Goal: Task Accomplishment & Management: Manage account settings

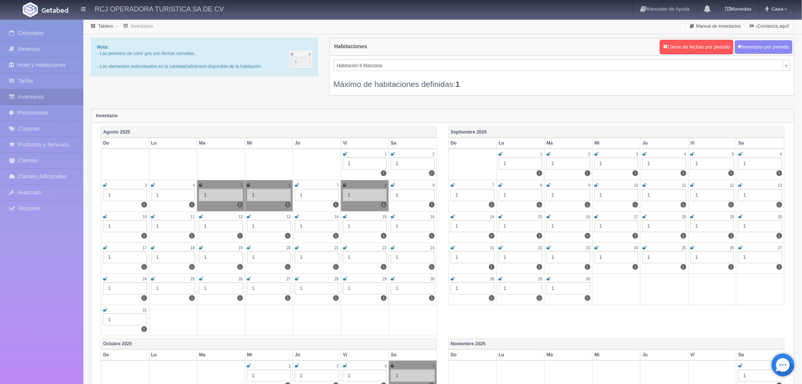
click at [202, 215] on icon at bounding box center [201, 216] width 4 height 5
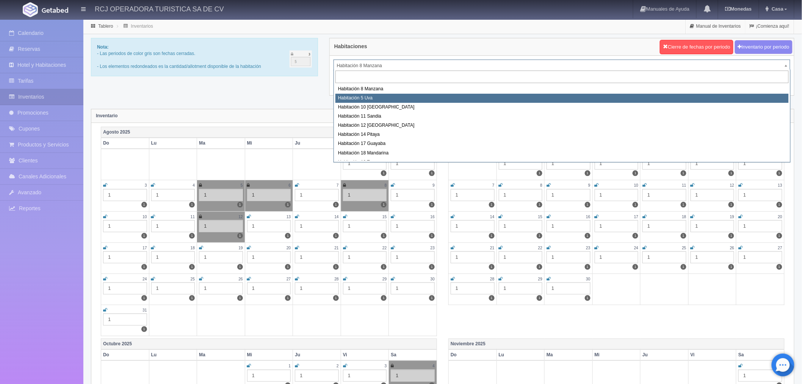
select select "1573"
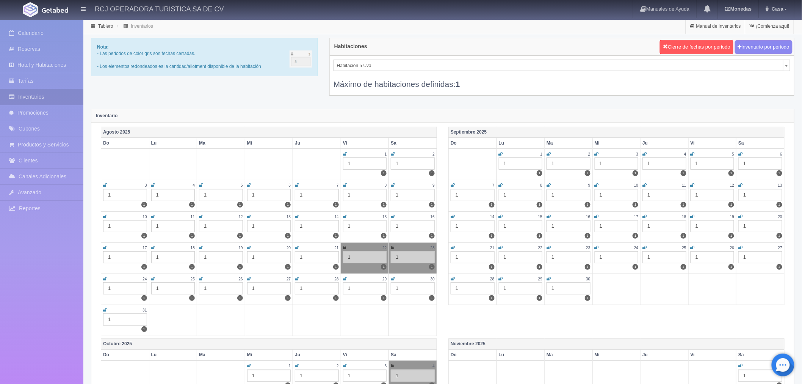
click at [200, 215] on icon at bounding box center [201, 216] width 4 height 5
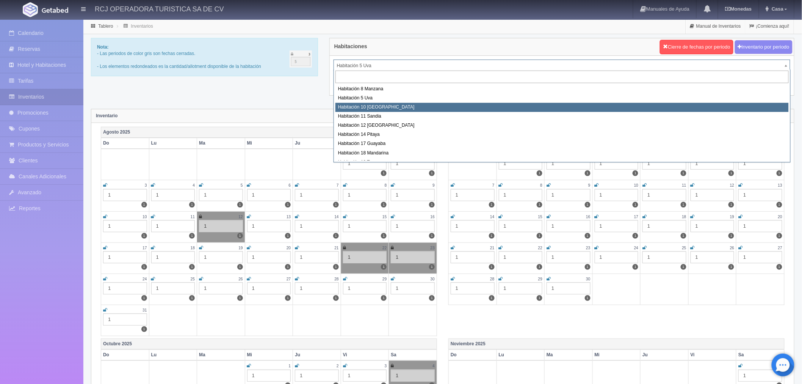
select select "1574"
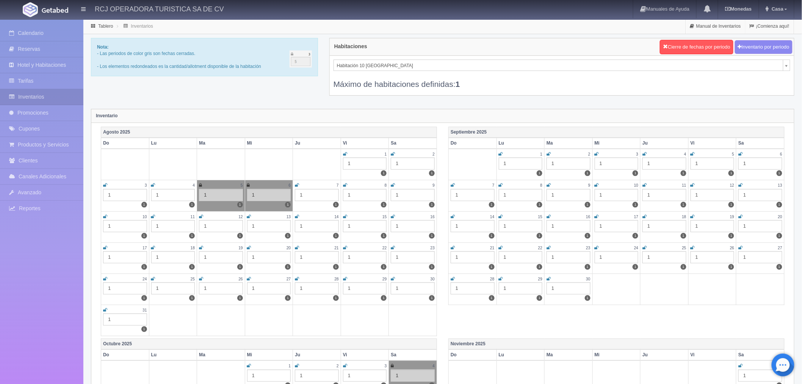
click at [200, 216] on icon at bounding box center [201, 216] width 4 height 5
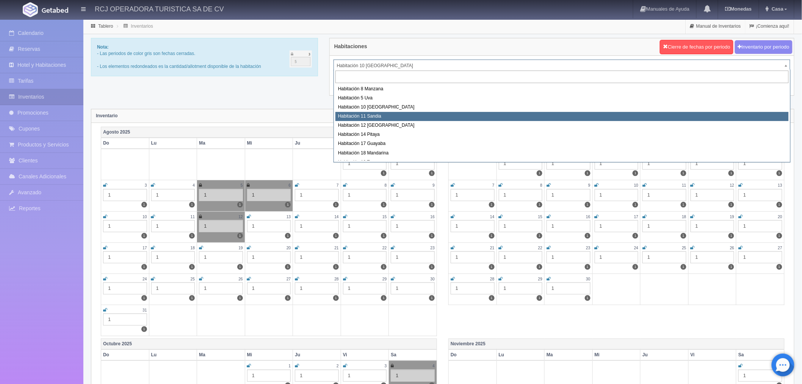
select select "1575"
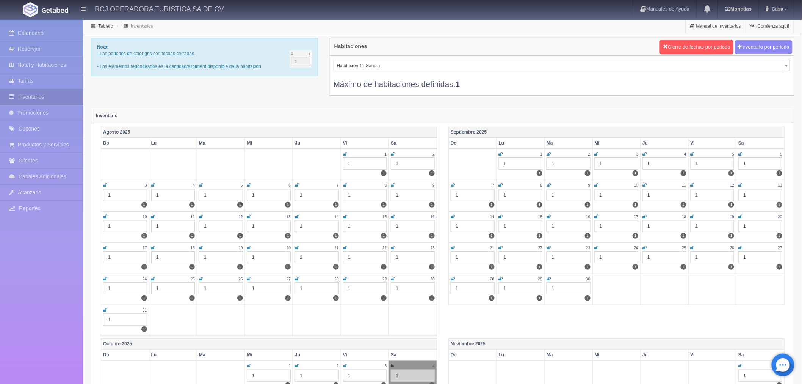
click at [202, 216] on icon at bounding box center [201, 216] width 4 height 5
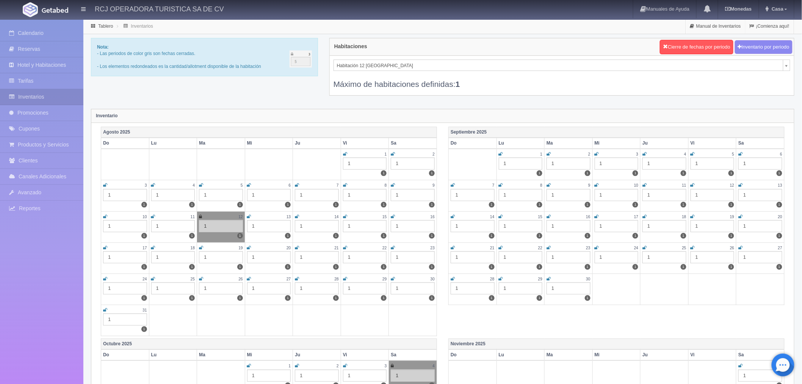
select select "1576"
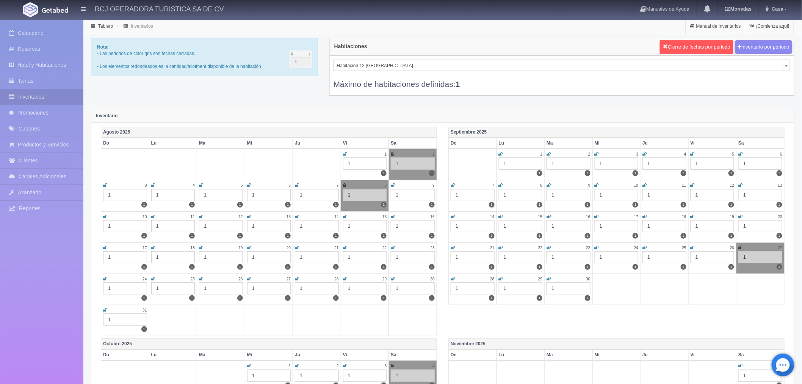
click at [201, 215] on icon at bounding box center [201, 216] width 4 height 5
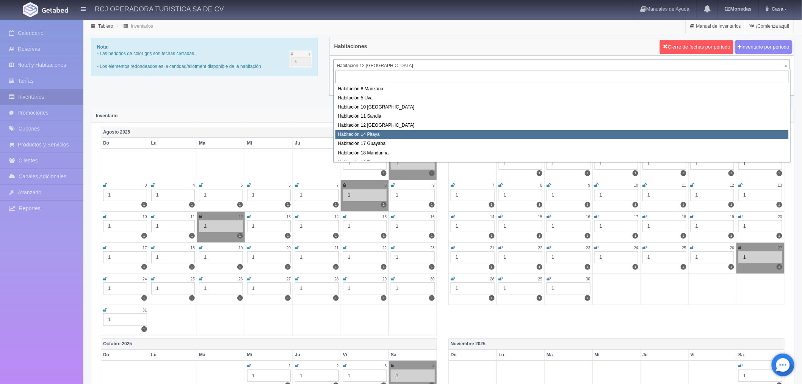
select select "1577"
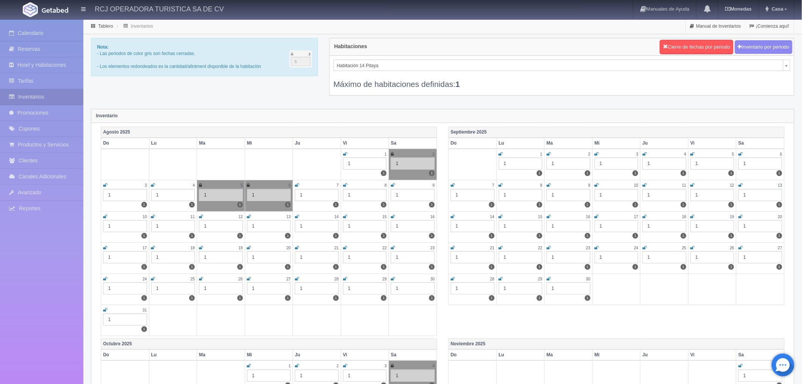
click at [202, 217] on icon at bounding box center [201, 216] width 4 height 5
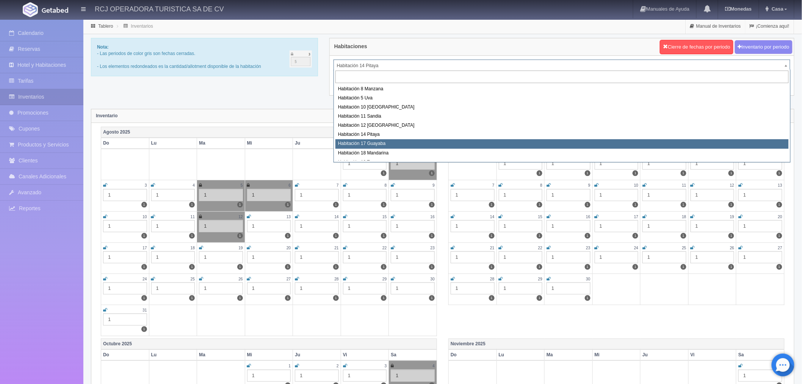
select select "1578"
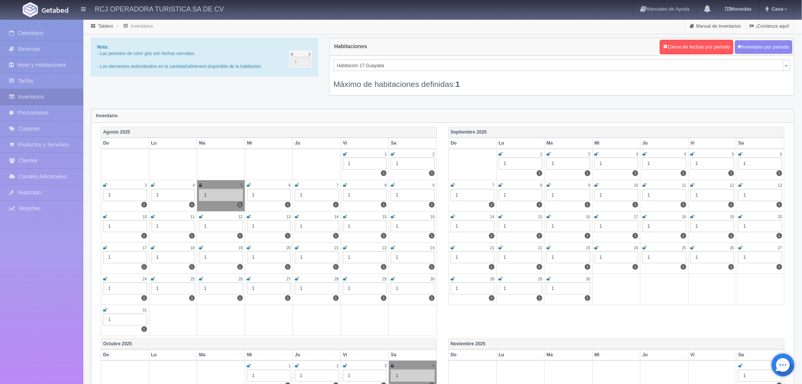
click at [200, 215] on icon at bounding box center [201, 216] width 4 height 5
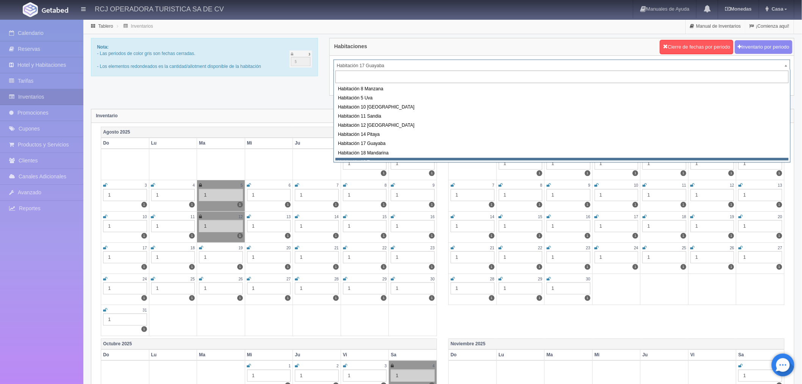
scroll to position [3, 0]
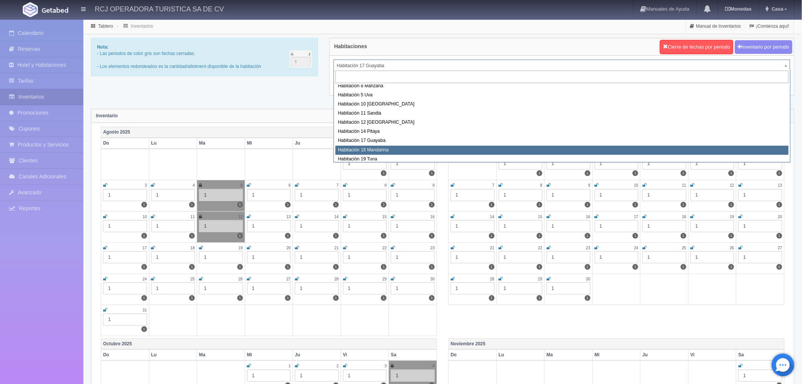
select select "1579"
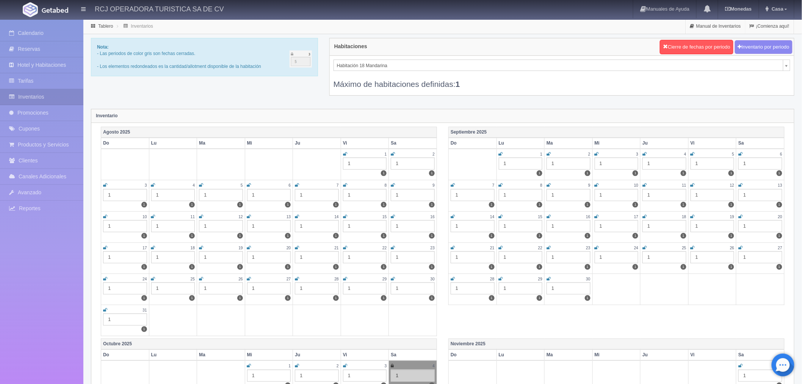
click at [201, 216] on icon at bounding box center [201, 216] width 4 height 5
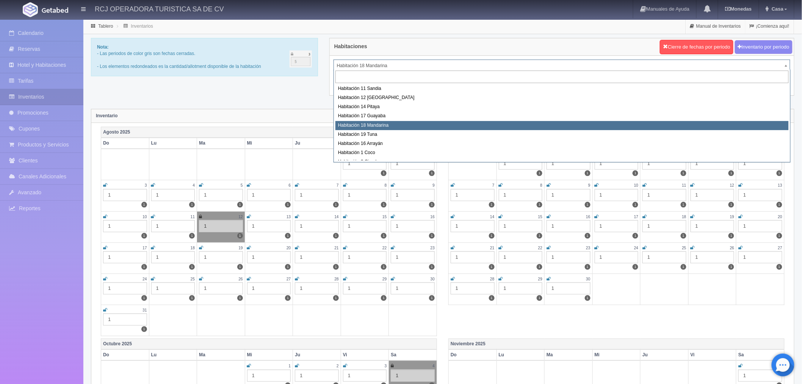
scroll to position [42, 0]
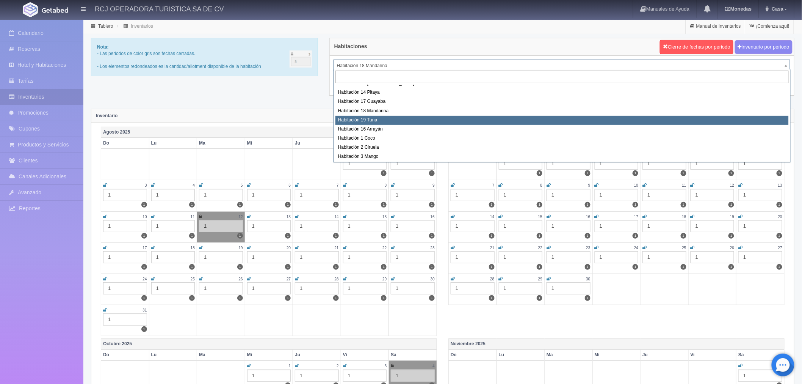
select select "1580"
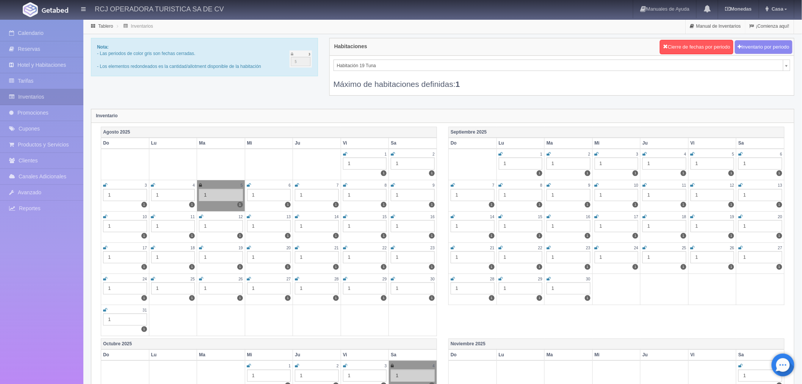
click at [199, 214] on icon at bounding box center [201, 216] width 4 height 5
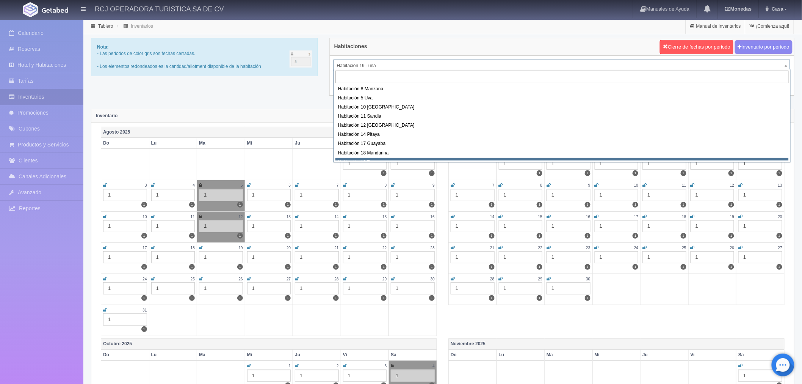
scroll to position [3, 0]
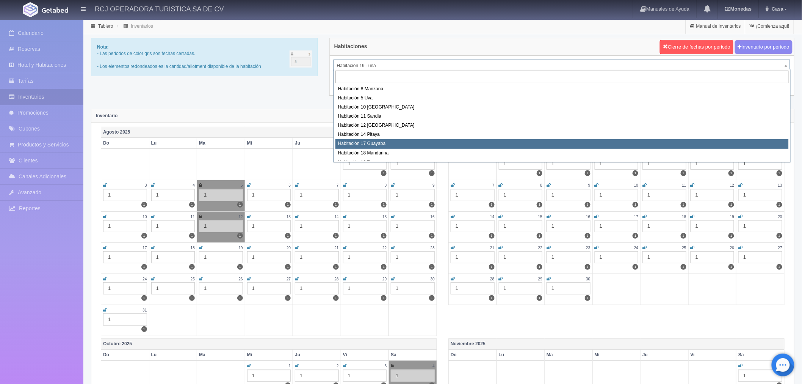
scroll to position [42, 0]
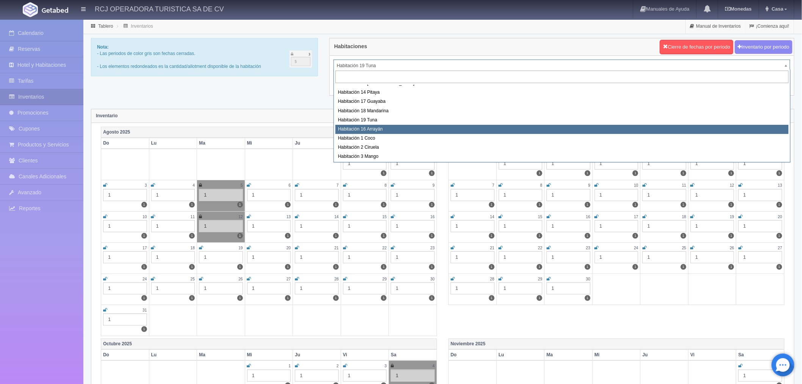
select select "1581"
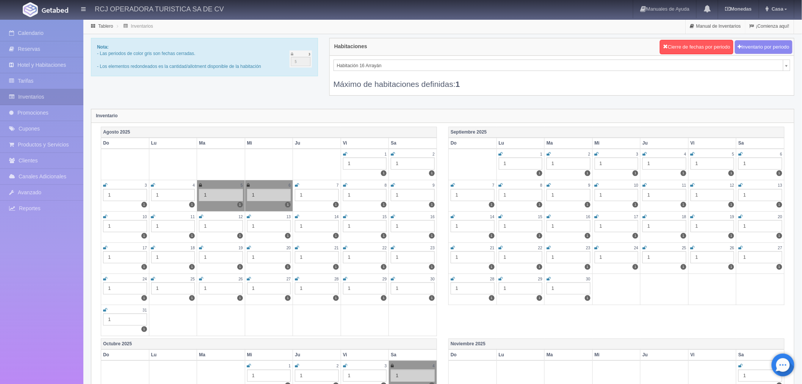
click at [200, 215] on icon at bounding box center [201, 216] width 4 height 5
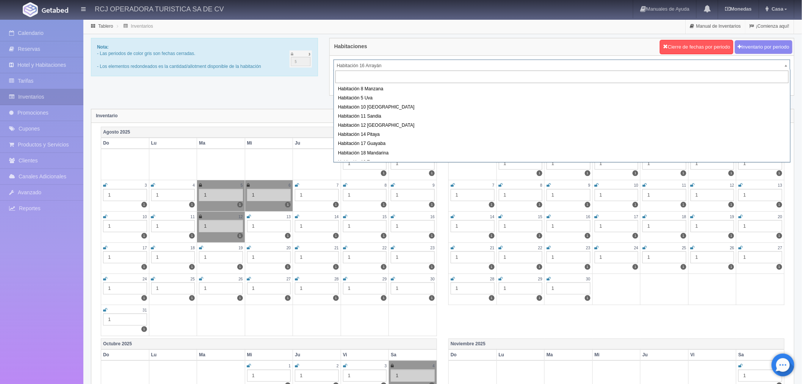
scroll to position [13, 0]
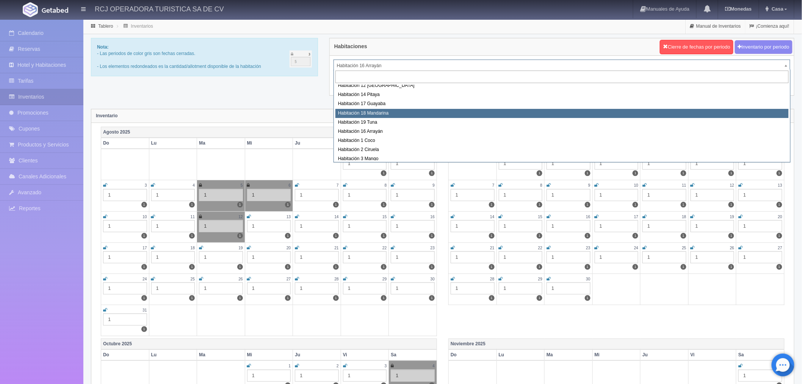
scroll to position [55, 0]
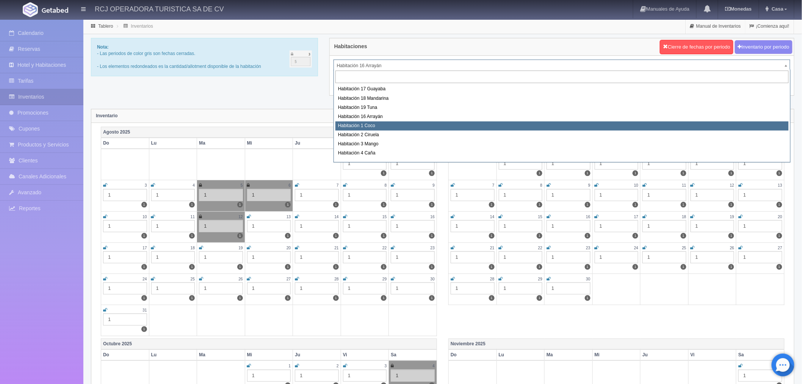
select select "1606"
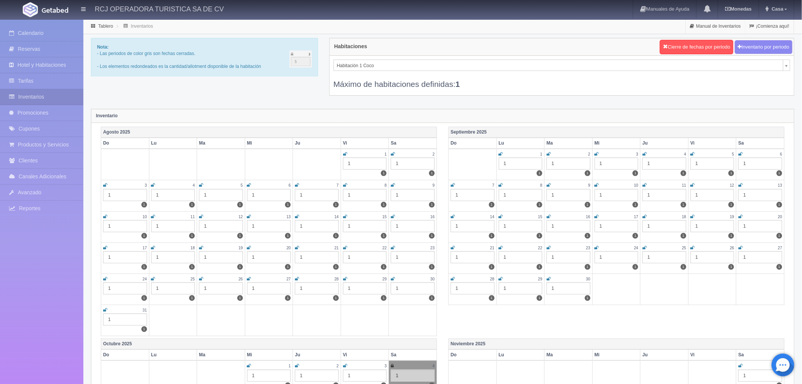
click at [199, 215] on icon at bounding box center [201, 216] width 4 height 5
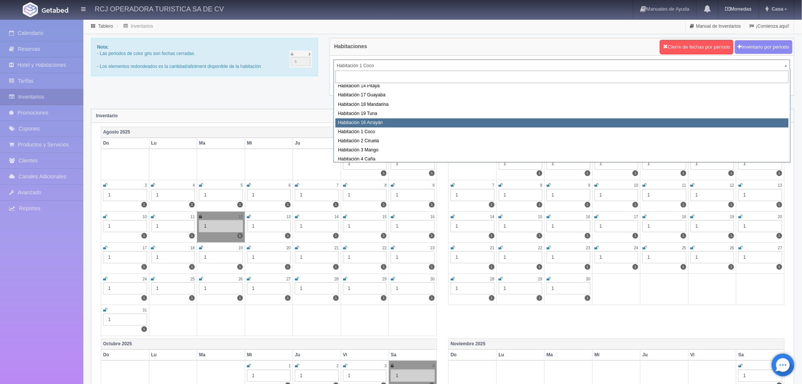
scroll to position [63, 0]
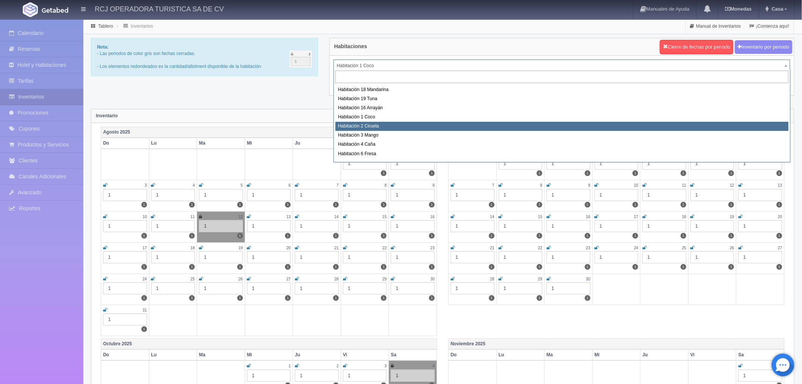
select select "1607"
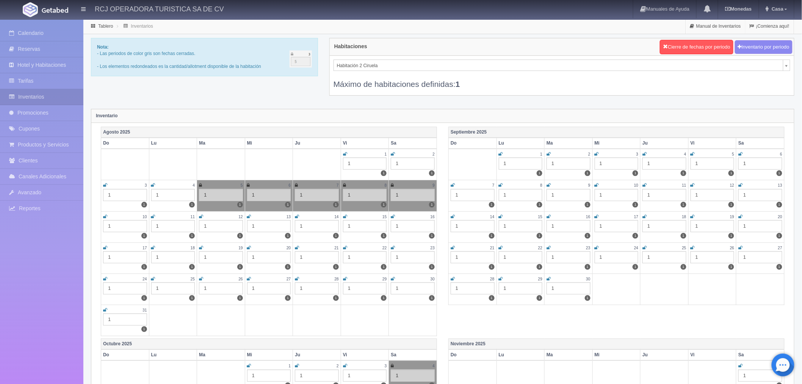
click at [201, 215] on icon at bounding box center [201, 216] width 4 height 5
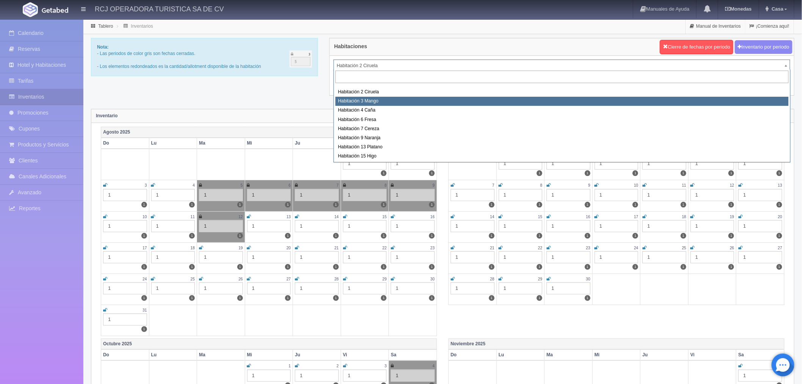
select select "1608"
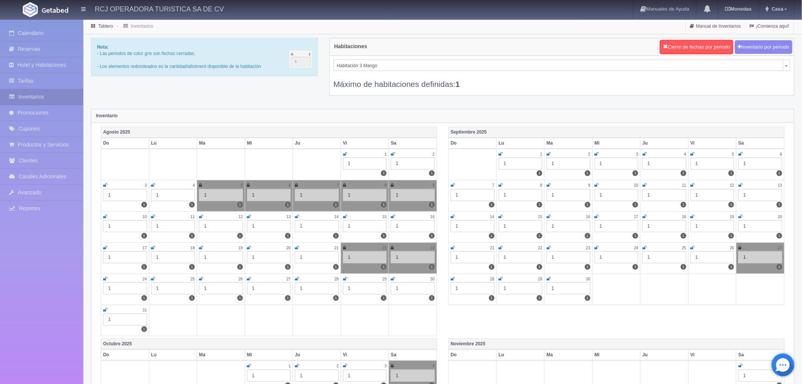
click at [199, 215] on icon at bounding box center [201, 216] width 4 height 5
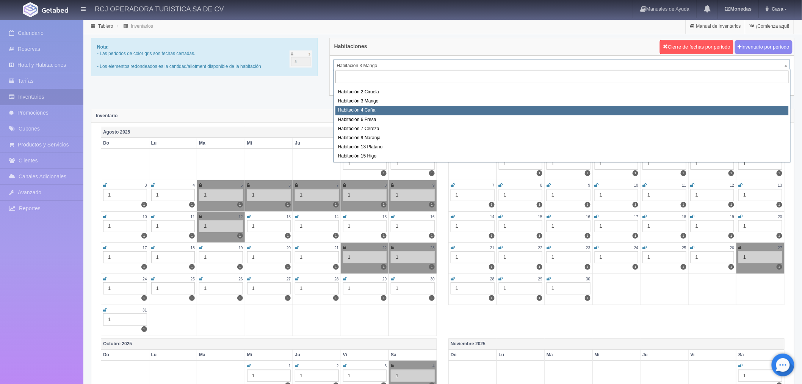
select select "1609"
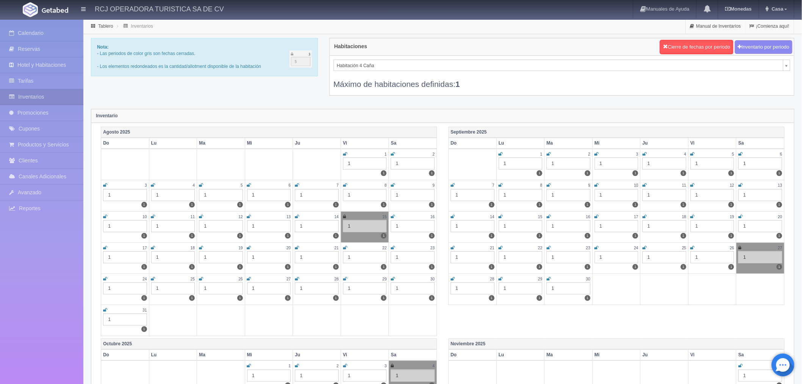
click at [202, 216] on icon at bounding box center [201, 216] width 4 height 5
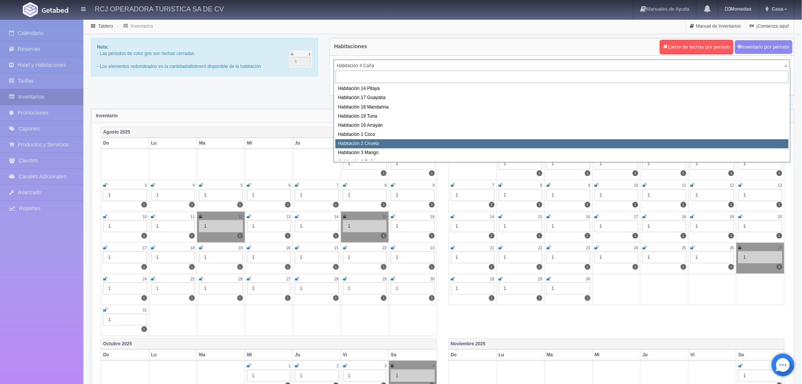
scroll to position [88, 0]
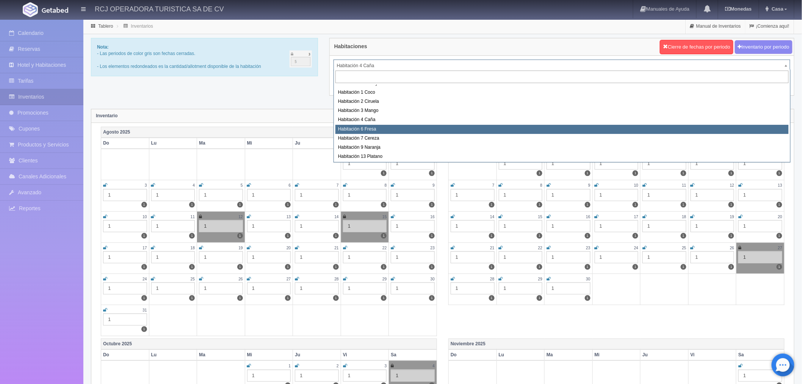
select select "1610"
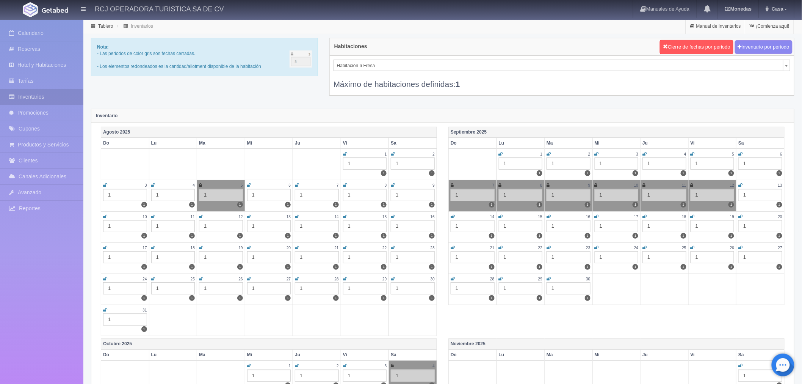
click at [200, 214] on icon at bounding box center [201, 216] width 4 height 5
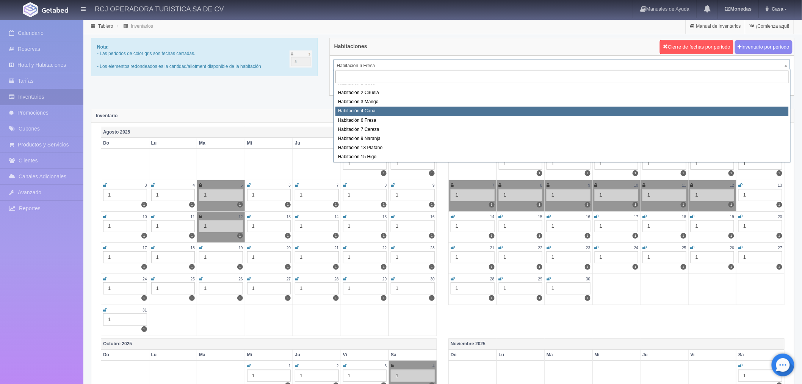
scroll to position [97, 0]
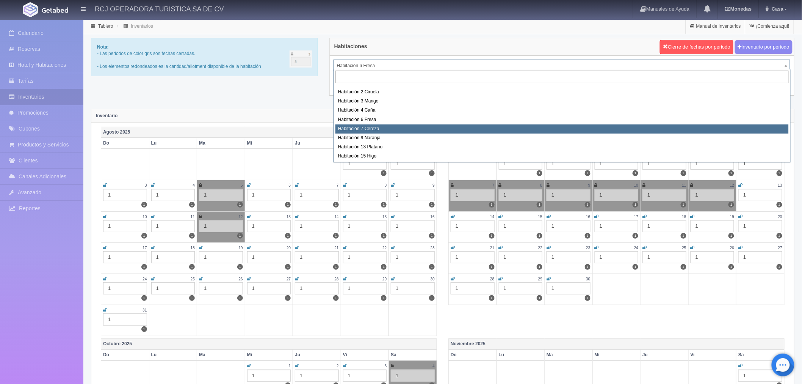
select select "1611"
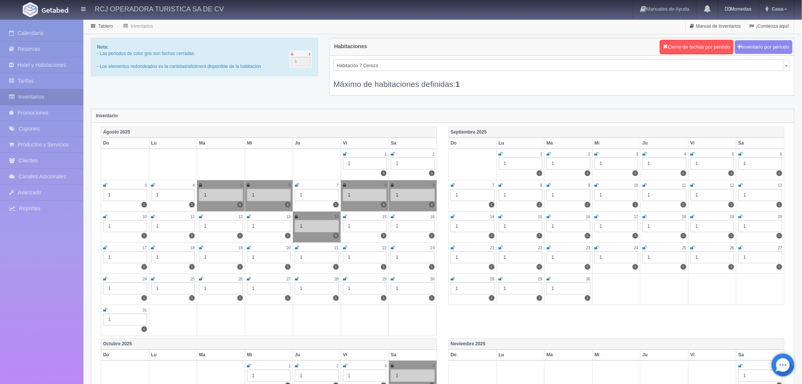
click at [199, 216] on icon at bounding box center [201, 216] width 4 height 5
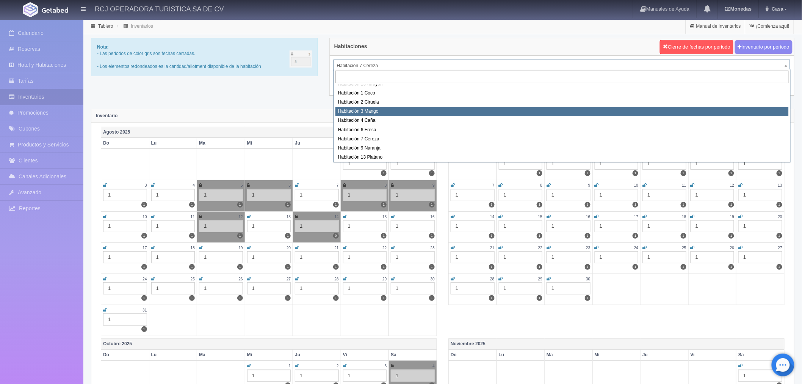
scroll to position [97, 0]
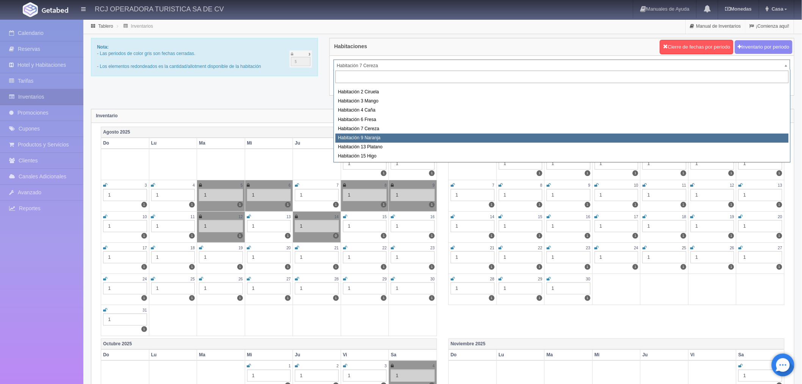
select select "1612"
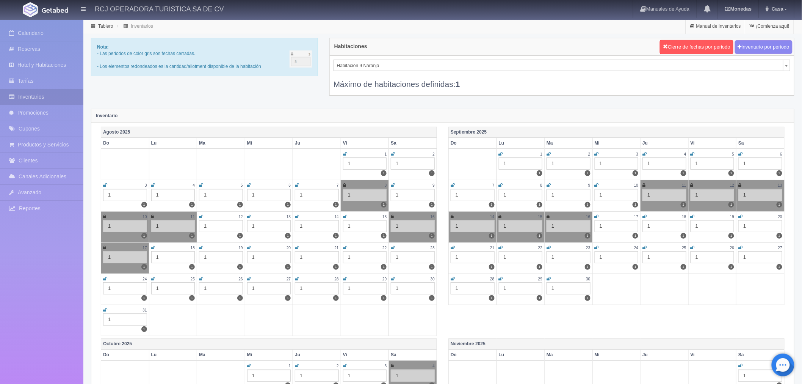
click at [202, 214] on icon at bounding box center [201, 216] width 4 height 5
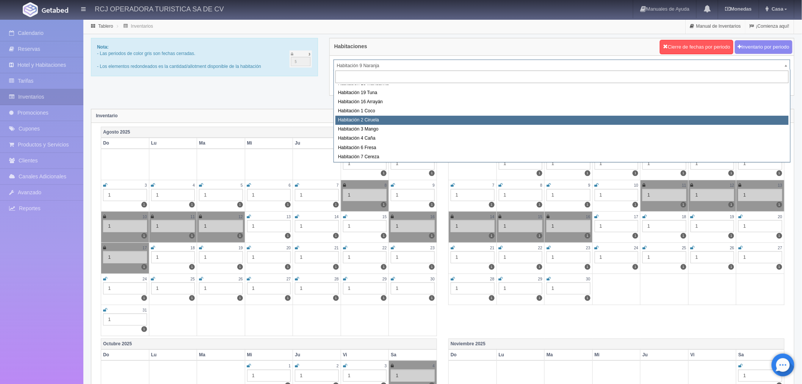
scroll to position [97, 0]
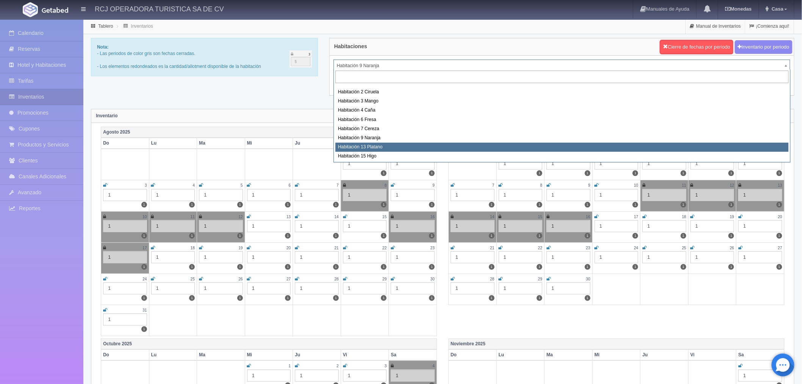
select select "1613"
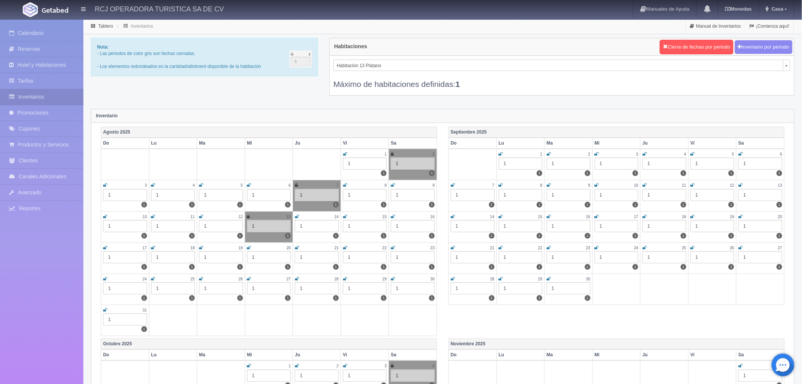
click at [201, 215] on icon at bounding box center [201, 216] width 4 height 5
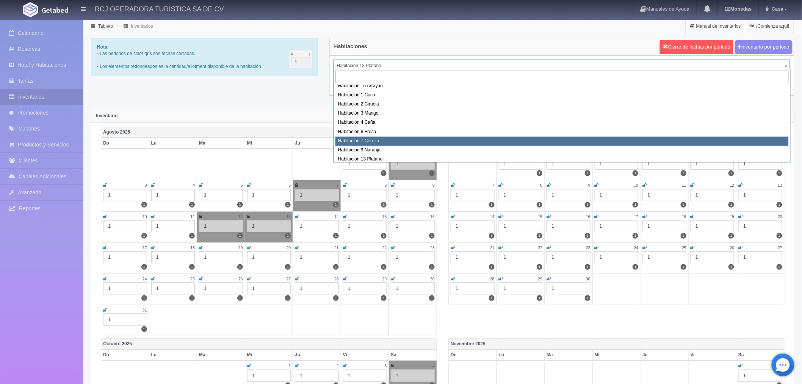
scroll to position [97, 0]
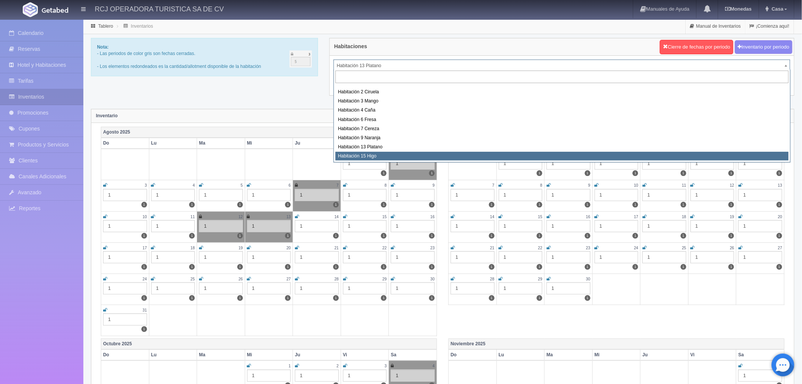
select select "1614"
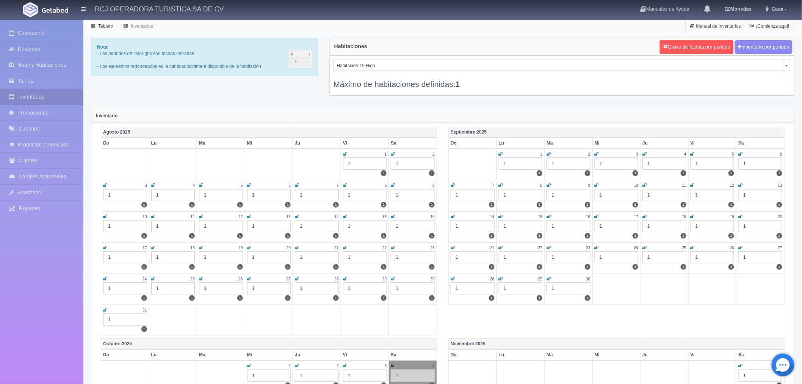
click at [199, 215] on icon at bounding box center [201, 216] width 4 height 5
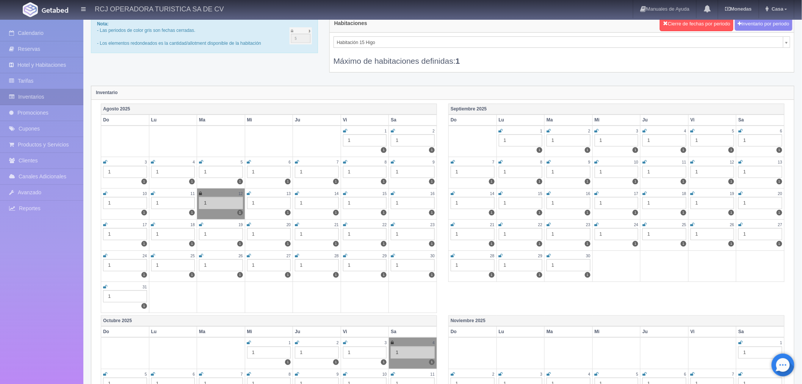
scroll to position [42, 0]
